Goal: Task Accomplishment & Management: Use online tool/utility

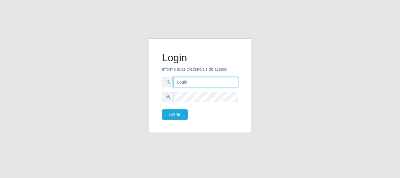
click at [189, 82] on input "text" at bounding box center [205, 82] width 65 height 10
type input "Ubiratan@confglacer"
click at [195, 103] on form "Login Informe suas credenciais de acesso Ubiratan@confglacer Entrar" at bounding box center [200, 86] width 76 height 68
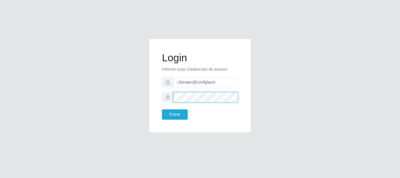
click at [162, 109] on button "Entrar" at bounding box center [175, 114] width 26 height 10
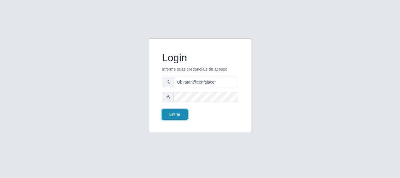
click at [175, 117] on button "Entrar" at bounding box center [175, 114] width 26 height 10
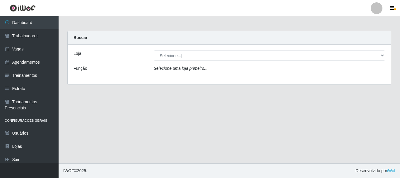
click at [354, 50] on div "Loja [Selecione...] Glace Real Confeitaria Função Selecione uma loja primeiro..." at bounding box center [229, 65] width 323 height 40
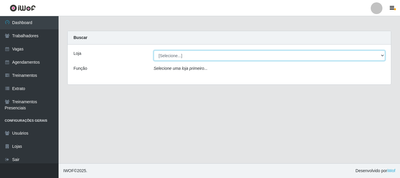
drag, startPoint x: 353, startPoint y: 52, endPoint x: 349, endPoint y: 56, distance: 5.6
click at [353, 52] on select "[Selecione...] Glace Real Confeitaria" at bounding box center [270, 55] width 232 height 10
select select "445"
click at [154, 50] on select "[Selecione...] Glace Real Confeitaria" at bounding box center [270, 55] width 232 height 10
